Goal: Task Accomplishment & Management: Manage account settings

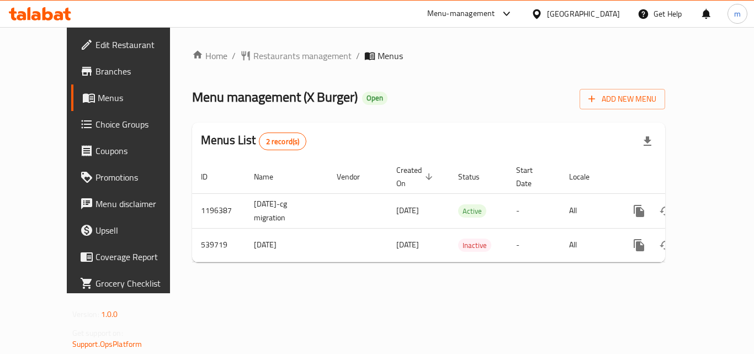
click at [95, 126] on span "Choice Groups" at bounding box center [139, 124] width 88 height 13
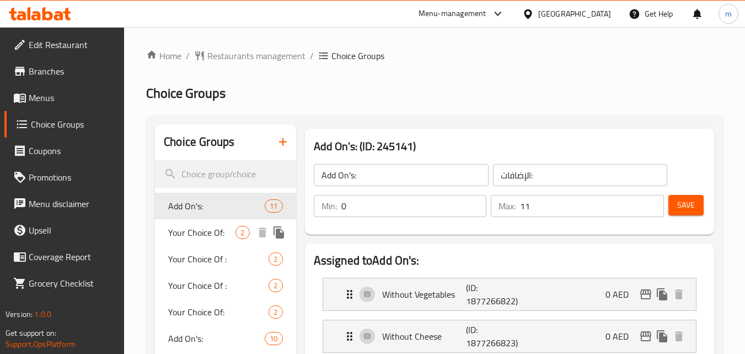
click at [253, 228] on div "Your Choice Of: 2" at bounding box center [225, 232] width 141 height 26
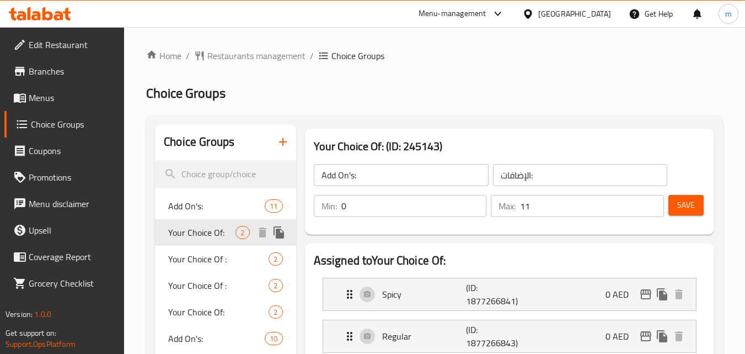
type input "Your Choice Of:"
type input "إختيارك من:"
type input "1"
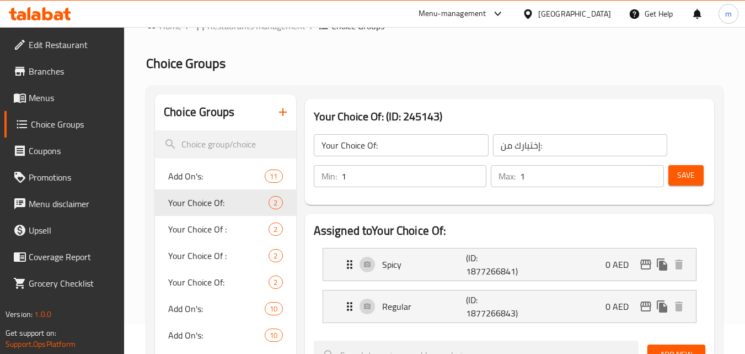
scroll to position [110, 0]
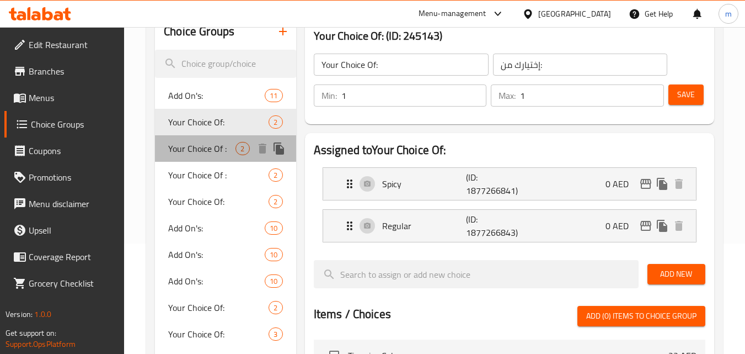
click at [252, 152] on div "Your Choice Of : 2" at bounding box center [225, 148] width 141 height 26
type input "Your Choice Of :"
type input "إختيارك من :"
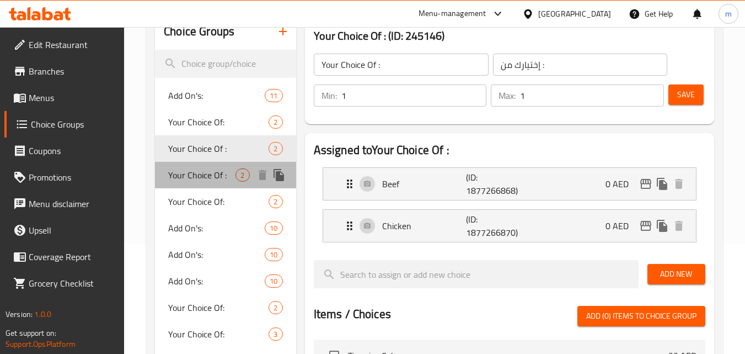
click at [234, 170] on span "Your Choice Of :" at bounding box center [201, 174] width 67 height 13
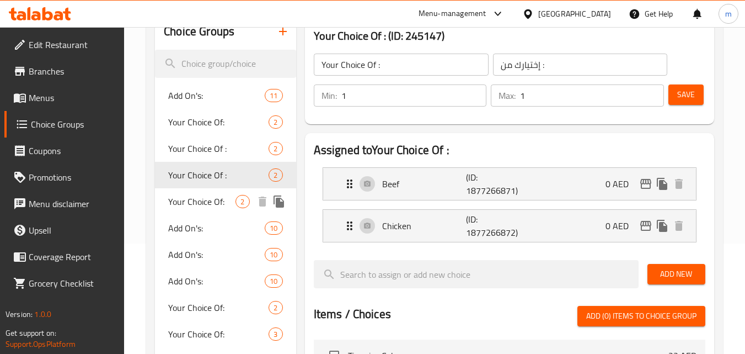
click at [230, 200] on span "Your Choice Of:" at bounding box center [201, 201] width 67 height 13
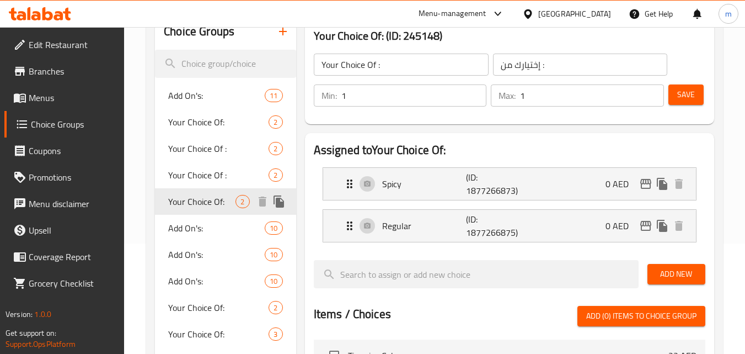
type input "Your Choice Of:"
type input "إختيارك من:"
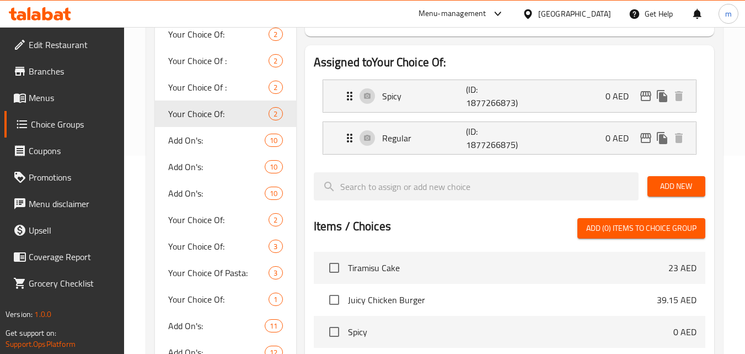
scroll to position [221, 0]
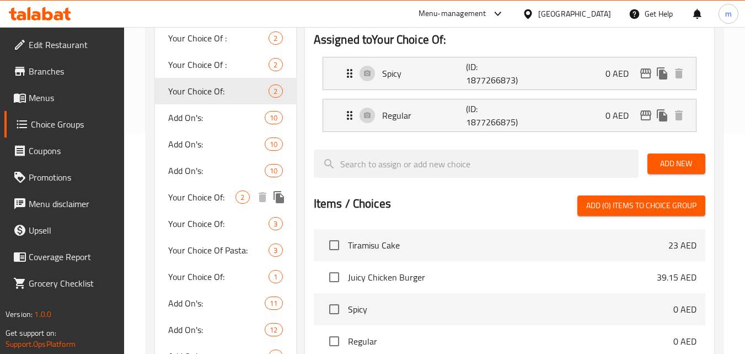
click at [238, 200] on span "2" at bounding box center [242, 197] width 13 height 10
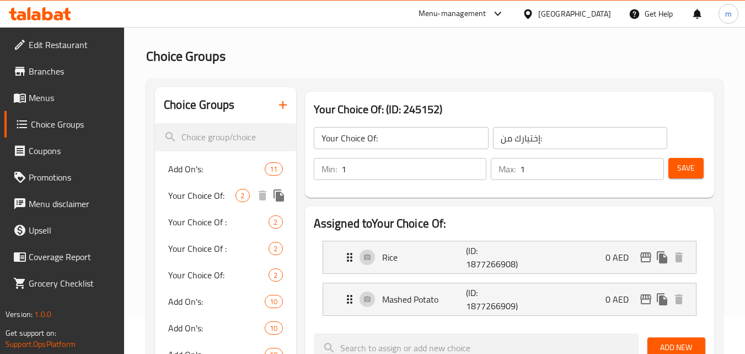
scroll to position [110, 0]
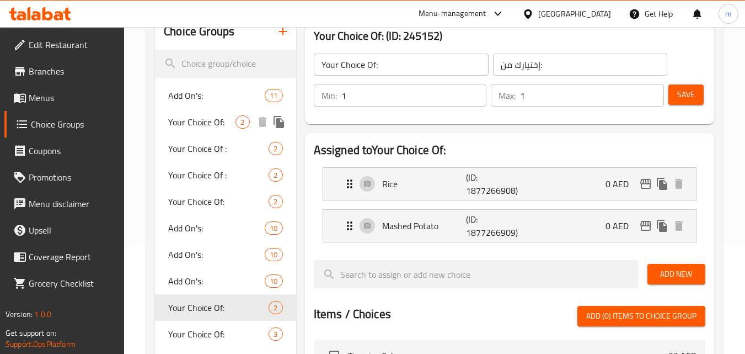
click at [216, 119] on span "Your Choice Of:" at bounding box center [201, 121] width 67 height 13
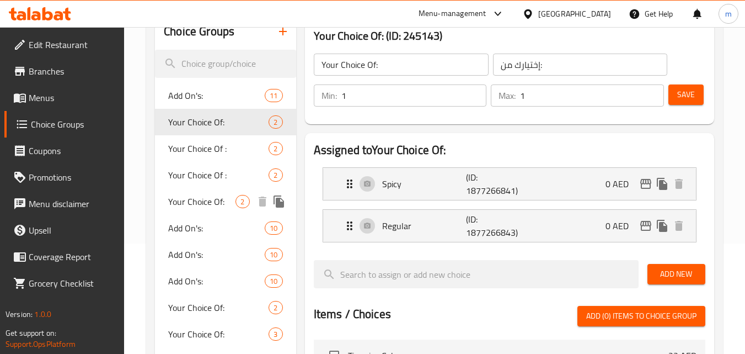
click at [214, 199] on span "Your Choice Of:" at bounding box center [201, 201] width 67 height 13
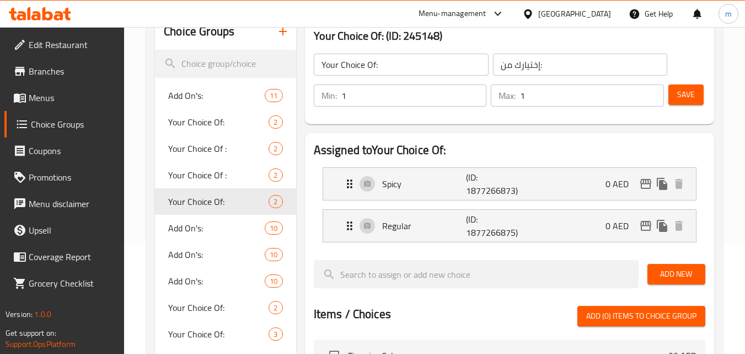
click at [569, 6] on div "[GEOGRAPHIC_DATA]" at bounding box center [567, 14] width 106 height 26
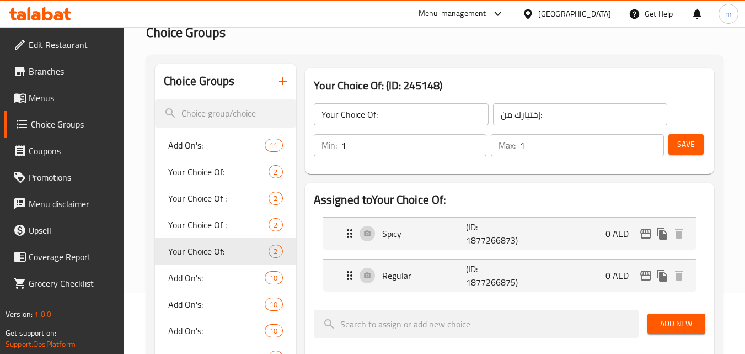
scroll to position [0, 0]
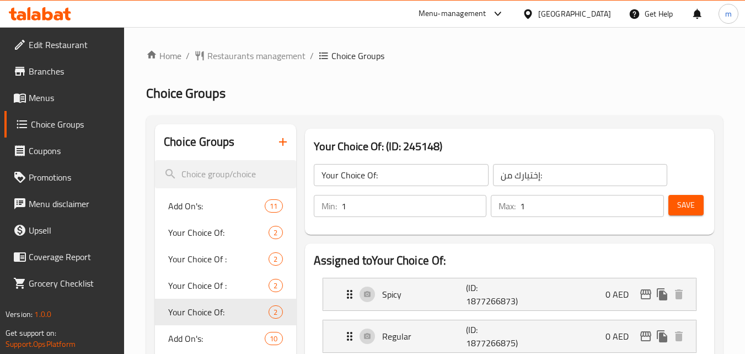
click at [55, 69] on span "Branches" at bounding box center [72, 71] width 87 height 13
